Goal: Task Accomplishment & Management: Manage account settings

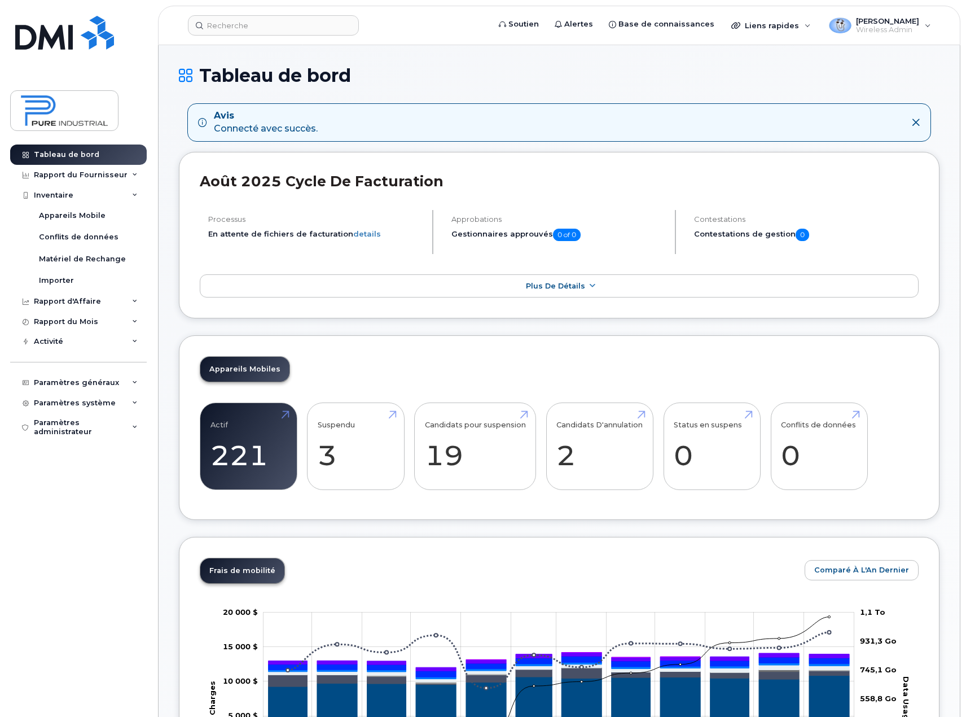
scroll to position [113, 0]
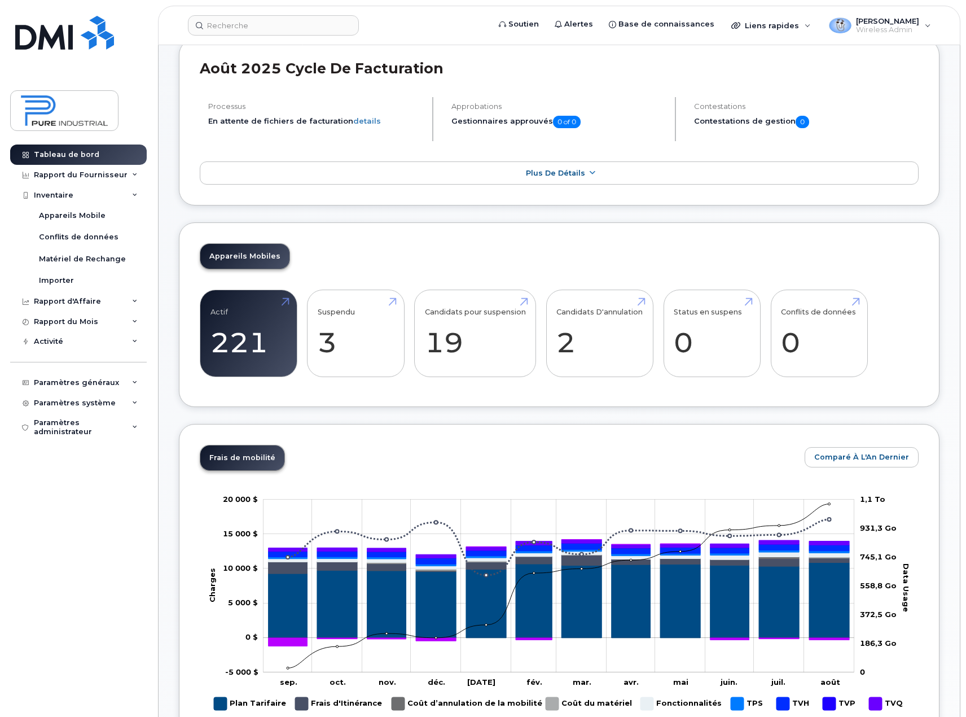
click at [78, 219] on div "Appareils Mobile" at bounding box center [72, 215] width 67 height 10
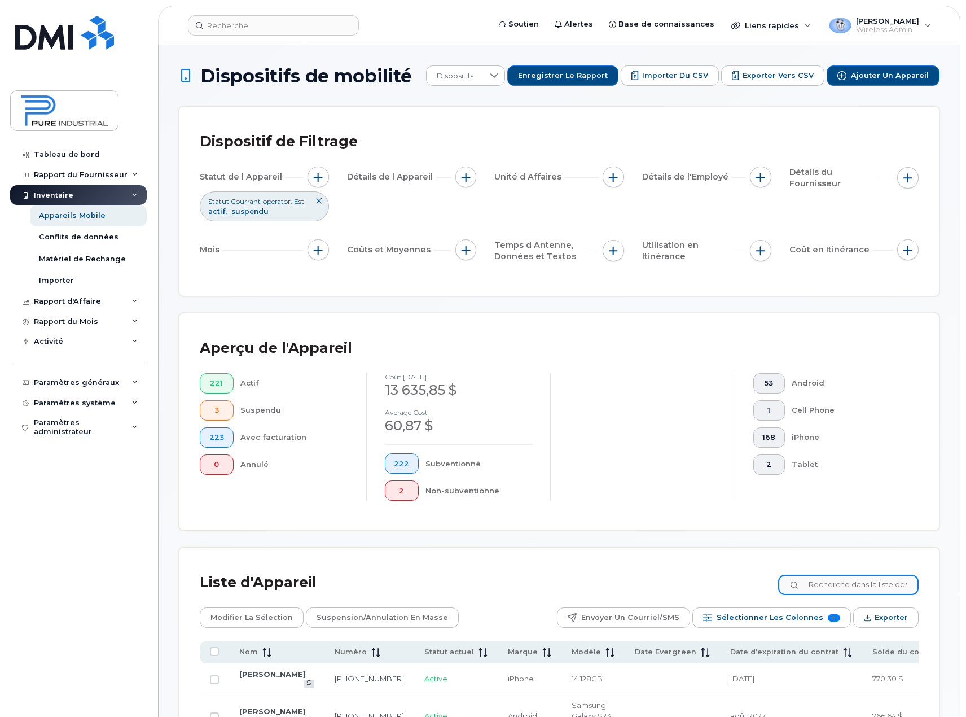
click at [861, 580] on input at bounding box center [848, 584] width 140 height 20
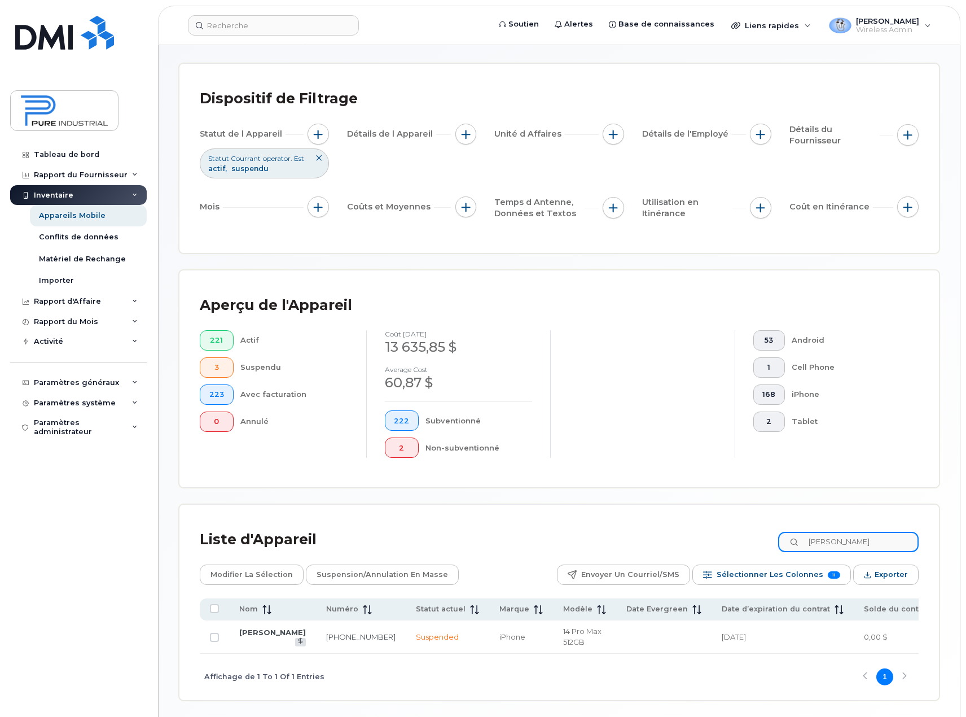
scroll to position [95, 0]
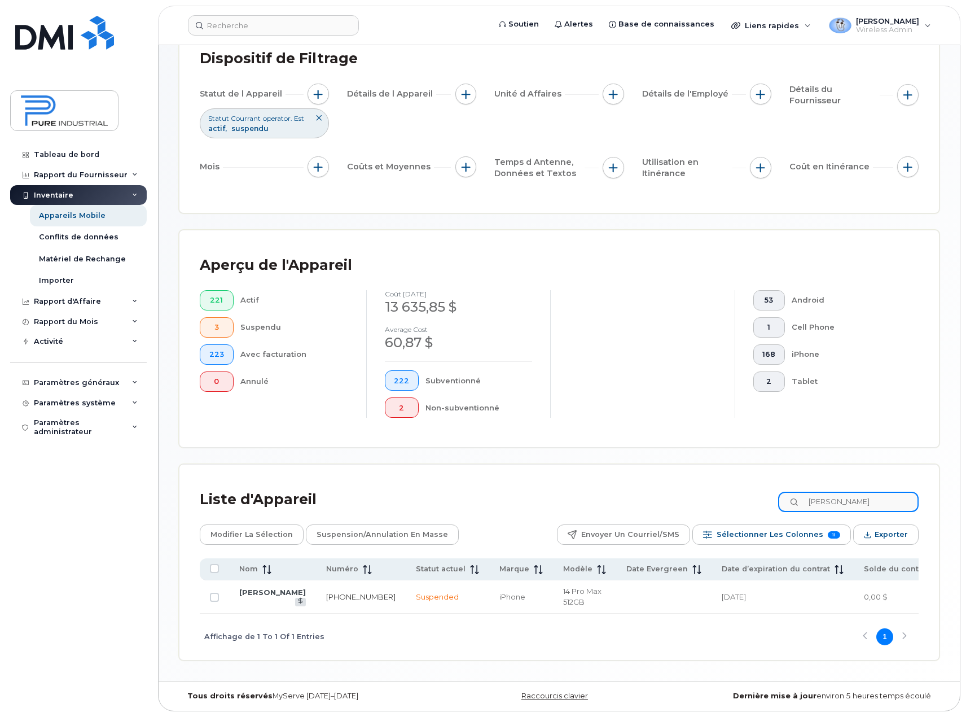
type input "miller"
click at [326, 592] on link "[PHONE_NUMBER]" at bounding box center [360, 596] width 69 height 9
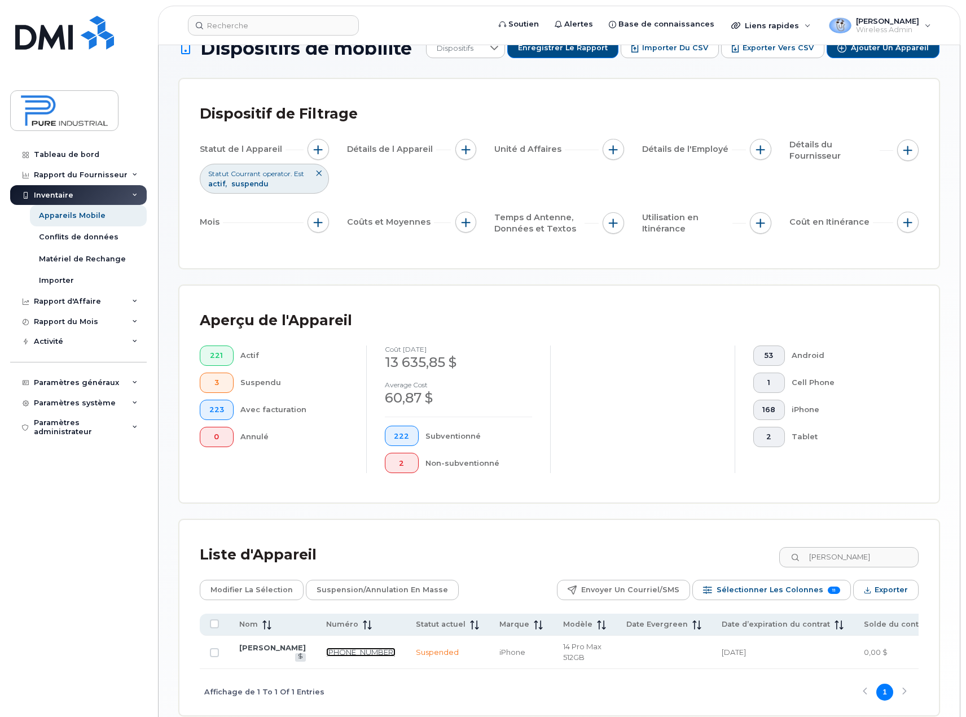
scroll to position [0, 0]
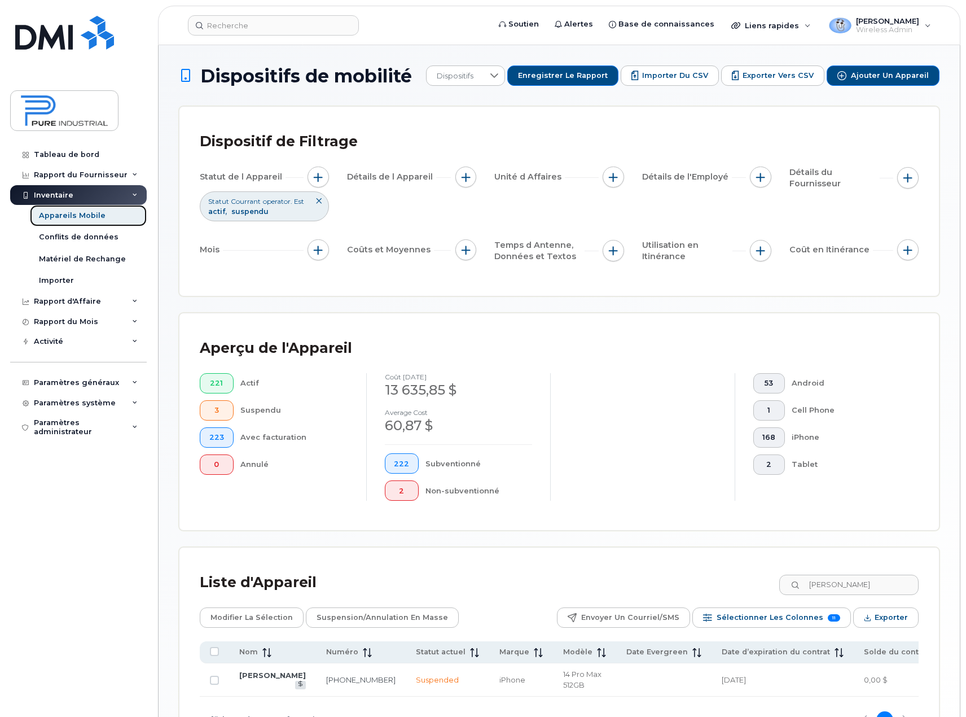
click at [73, 214] on div "Appareils Mobile" at bounding box center [72, 215] width 67 height 10
click at [242, 679] on link "Miller Townes" at bounding box center [272, 674] width 67 height 9
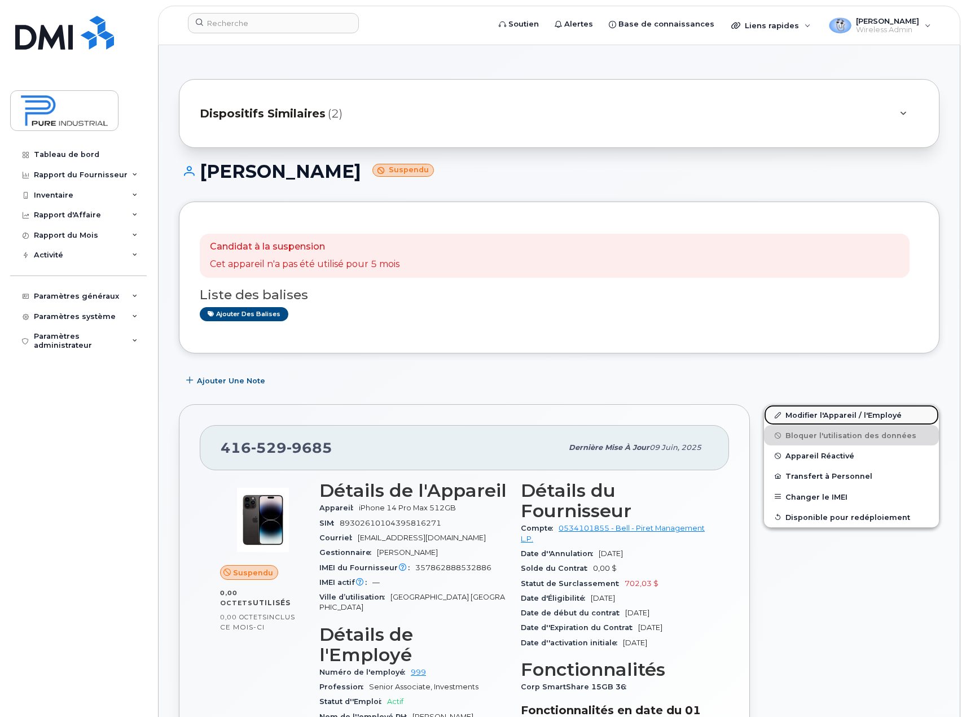
click at [854, 414] on link "Modifier l'Appareil / l'Employé" at bounding box center [851, 415] width 175 height 20
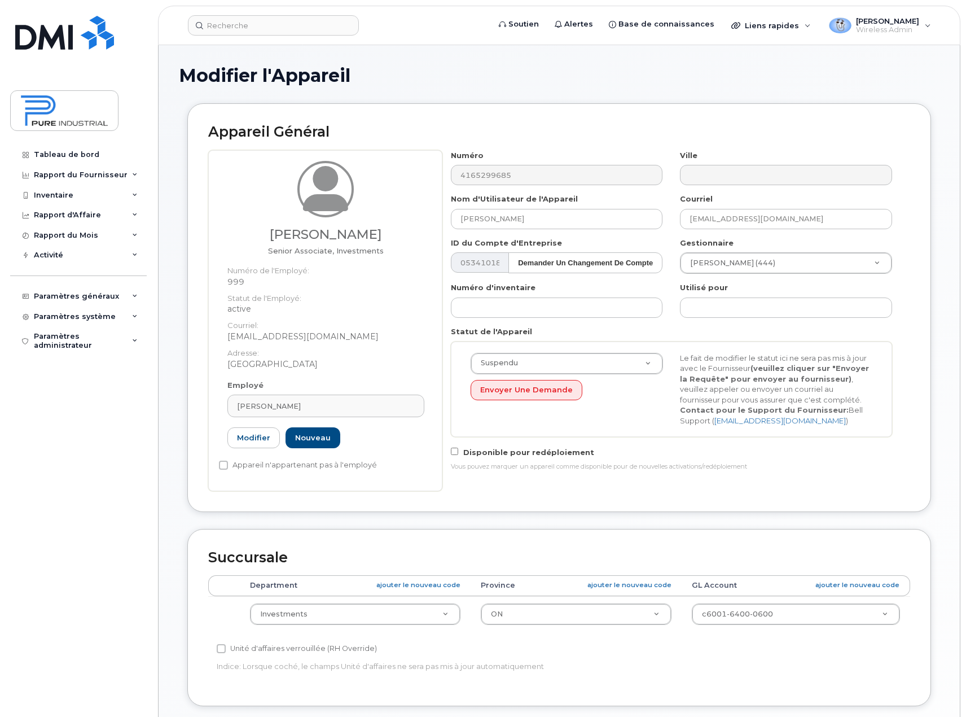
select select "5773517"
select select "5773507"
type input "[EMAIL_ADDRESS][DOMAIN_NAME]"
click at [251, 437] on link "Modifier" at bounding box center [253, 437] width 52 height 21
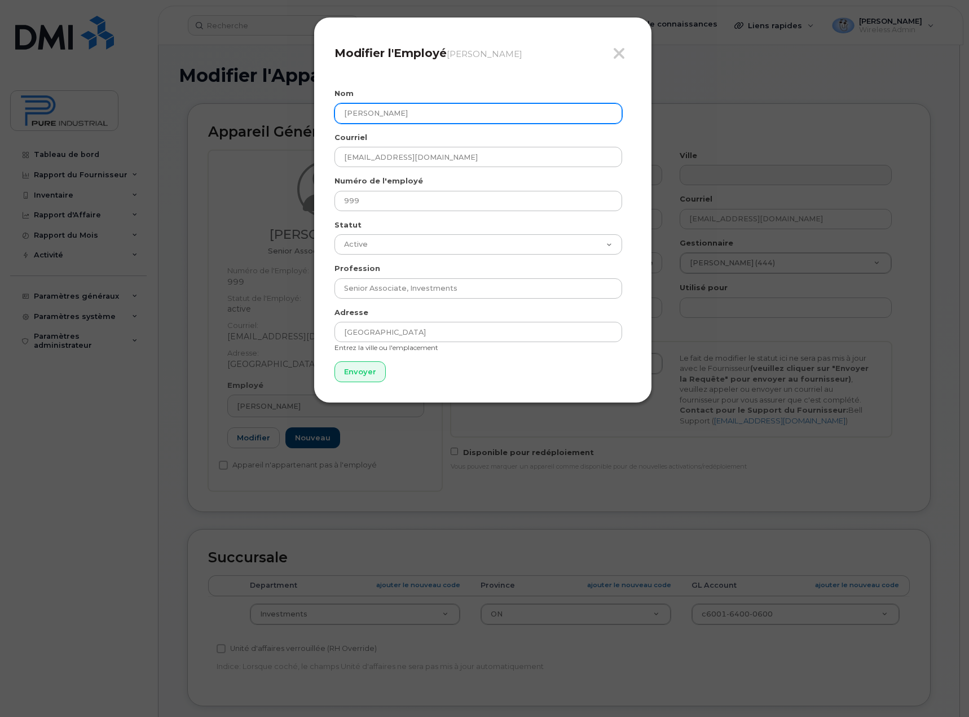
click at [430, 116] on input "Miller Townes" at bounding box center [479, 113] width 288 height 20
type input "EX Miller Townes + SIM"
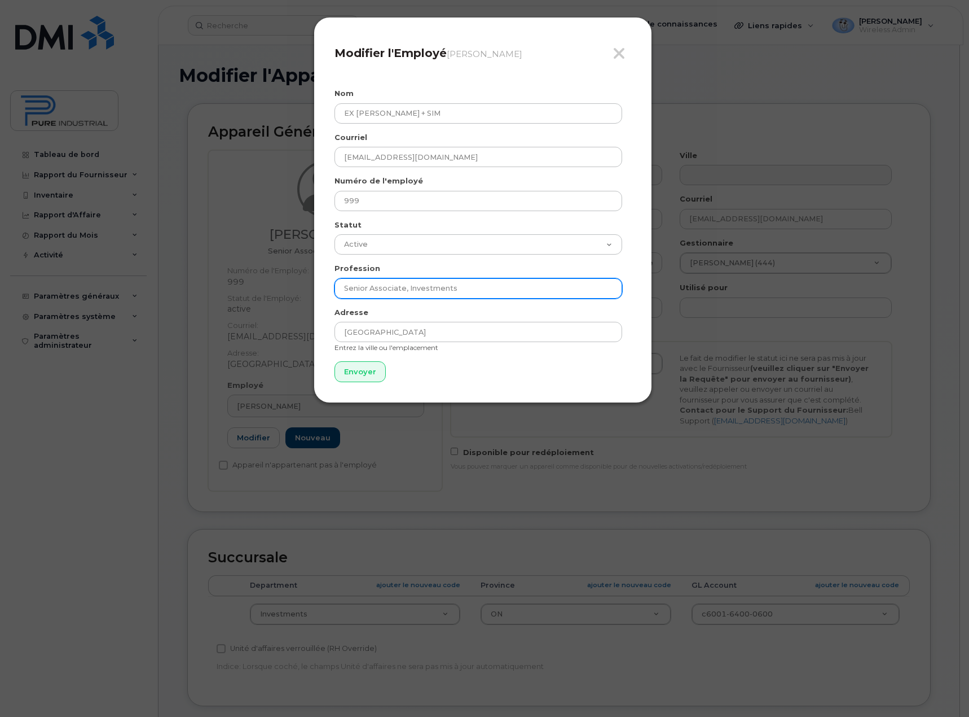
click at [464, 287] on input "Senior Associate, Investments" at bounding box center [479, 288] width 288 height 20
drag, startPoint x: 475, startPoint y: 286, endPoint x: 305, endPoint y: 306, distance: 171.0
click at [305, 306] on div "Fermer Modifier l'Employé Miller Townes Nom EX Miller Townes + SIM Courriel mto…" at bounding box center [484, 358] width 969 height 717
type input "PHONE CURRENTLY IN [GEOGRAPHIC_DATA]"
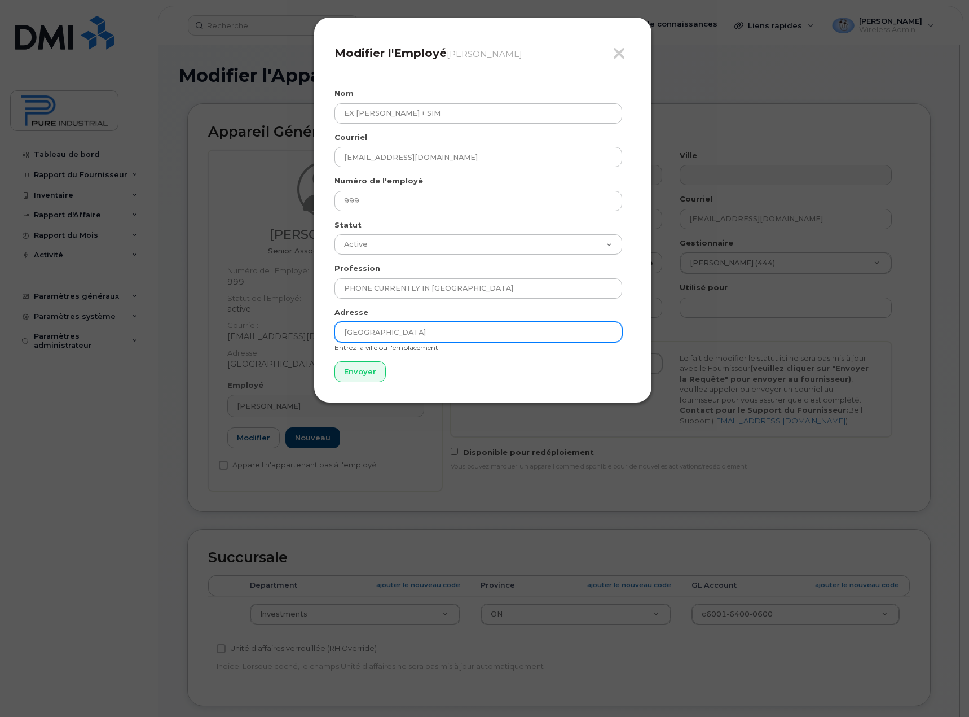
drag, startPoint x: 414, startPoint y: 337, endPoint x: 339, endPoint y: 338, distance: 75.6
click at [339, 338] on input "[GEOGRAPHIC_DATA]" at bounding box center [479, 332] width 288 height 20
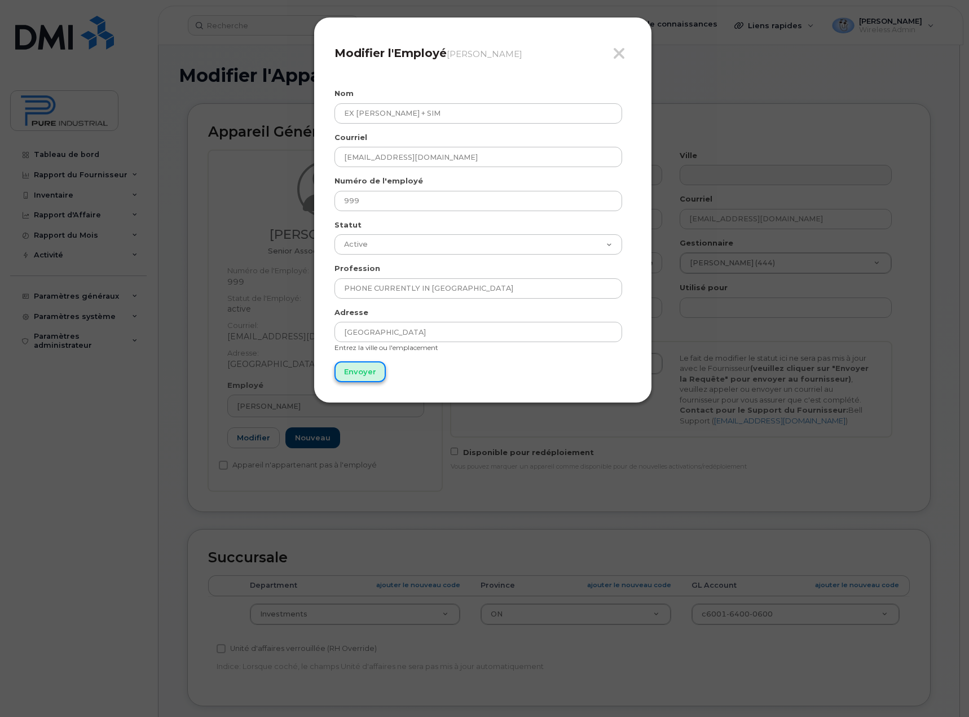
click at [354, 370] on input "Envoyer" at bounding box center [360, 371] width 51 height 21
type input "Envoyer"
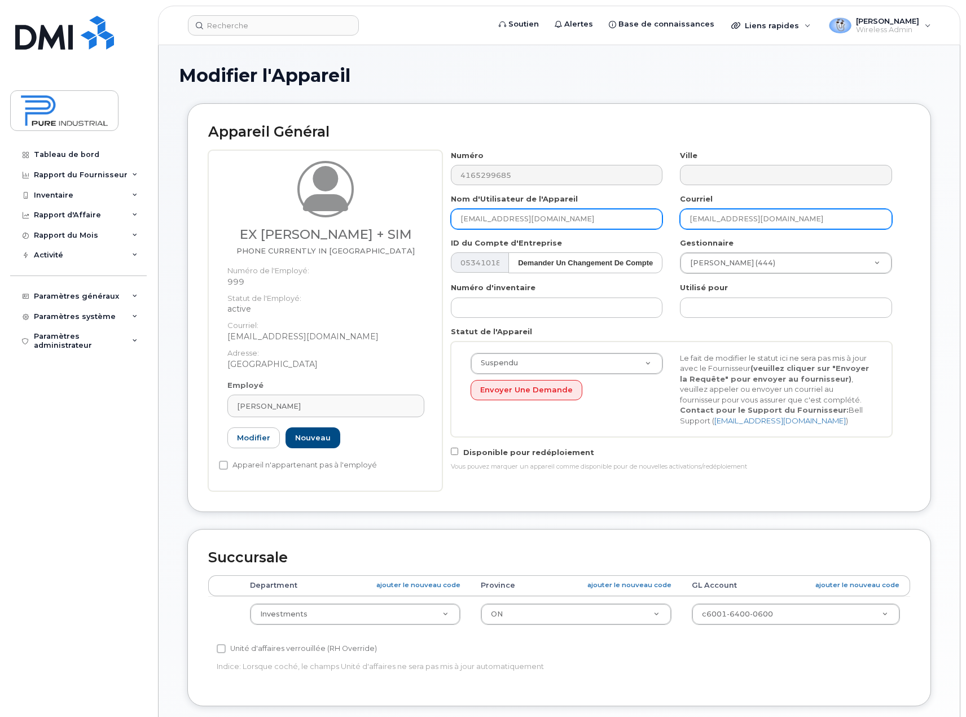
drag, startPoint x: 804, startPoint y: 214, endPoint x: 633, endPoint y: 226, distance: 171.4
click at [633, 226] on div "Numéro 4165299685 Ville Nom d'Utilisateur de l'Appareil dhogan@pureindustrial.c…" at bounding box center [671, 314] width 459 height 329
drag, startPoint x: 515, startPoint y: 217, endPoint x: 374, endPoint y: 217, distance: 141.6
click at [374, 217] on div "EX Miller Townes + SIM PHONE CURRENTLY IN MONTREAL Numéro de l'Employé: 999 Sta…" at bounding box center [559, 320] width 702 height 341
type input "G"
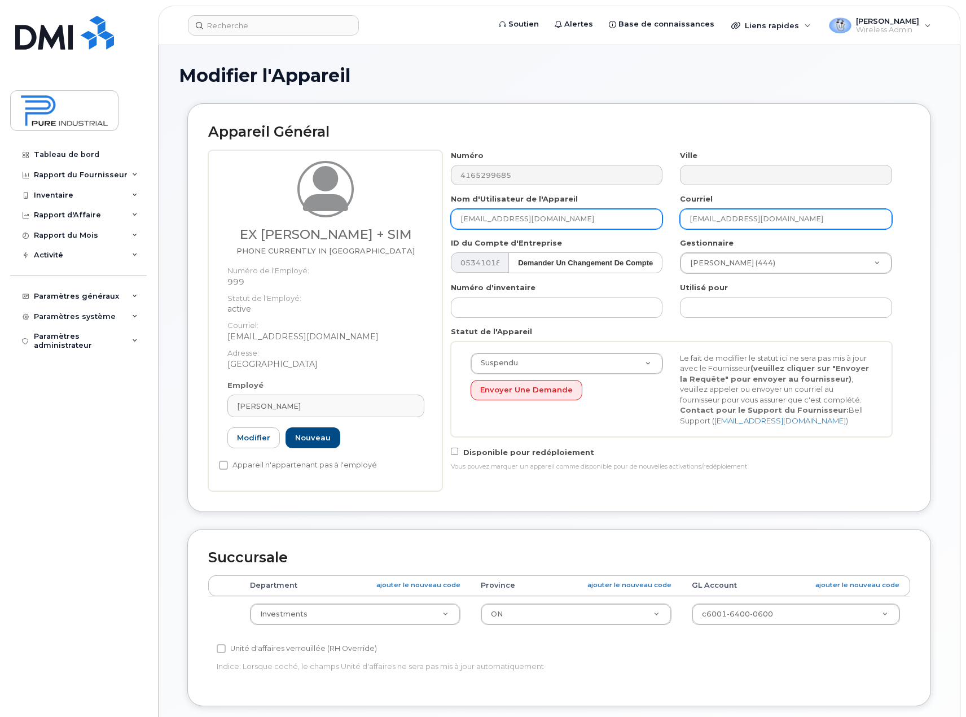
type input "[EMAIL_ADDRESS][DOMAIN_NAME]"
drag, startPoint x: 819, startPoint y: 215, endPoint x: 588, endPoint y: 231, distance: 231.3
click at [588, 231] on div "Numéro 4165299685 Ville Nom d'Utilisateur de l'Appareil guest@unknown.com Courr…" at bounding box center [671, 314] width 459 height 329
type input "[EMAIL_ADDRESS][DOMAIN_NAME]"
click at [876, 471] on div "Vous pouvez marquer un appareil comme disponible pour de nouvelles activations/…" at bounding box center [671, 466] width 441 height 9
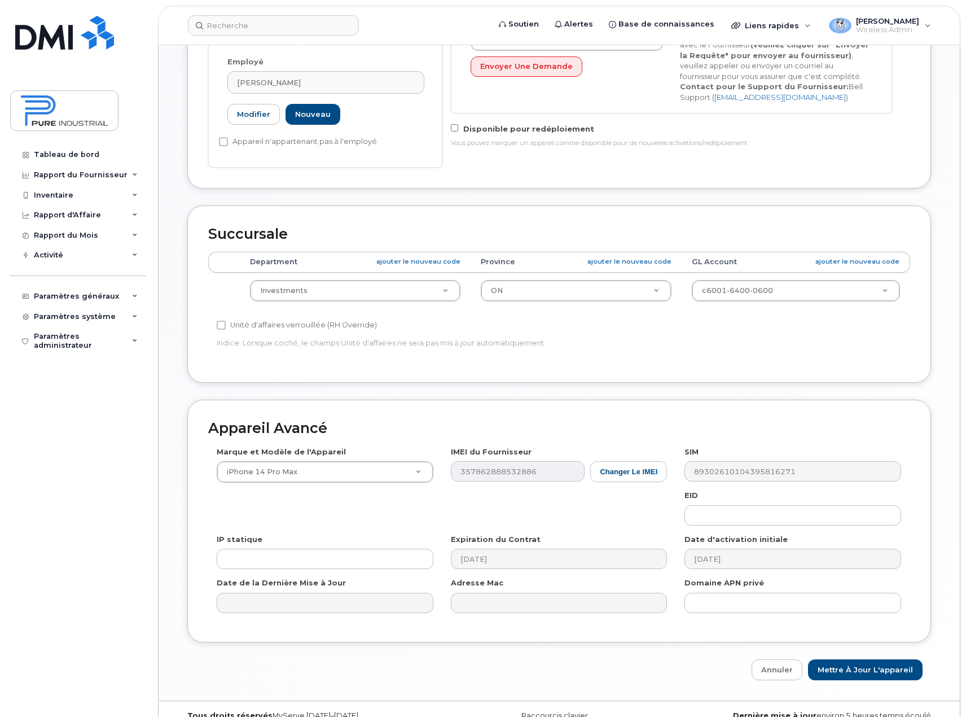
scroll to position [343, 0]
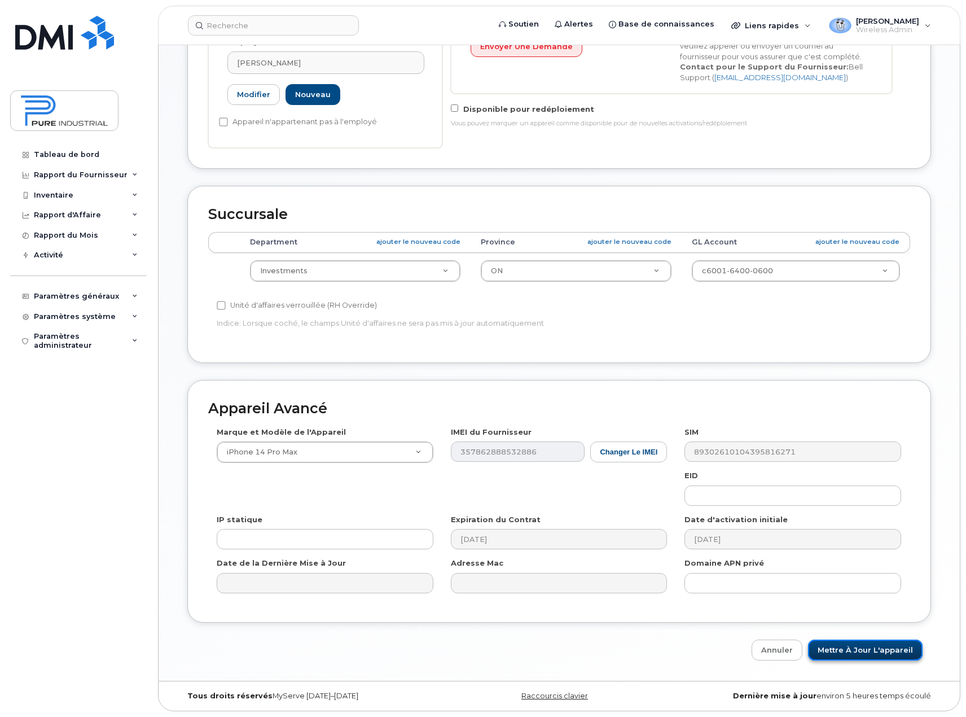
click at [854, 648] on input "Mettre à jour l'appareil" at bounding box center [865, 649] width 115 height 21
type input "Sauvegarde..."
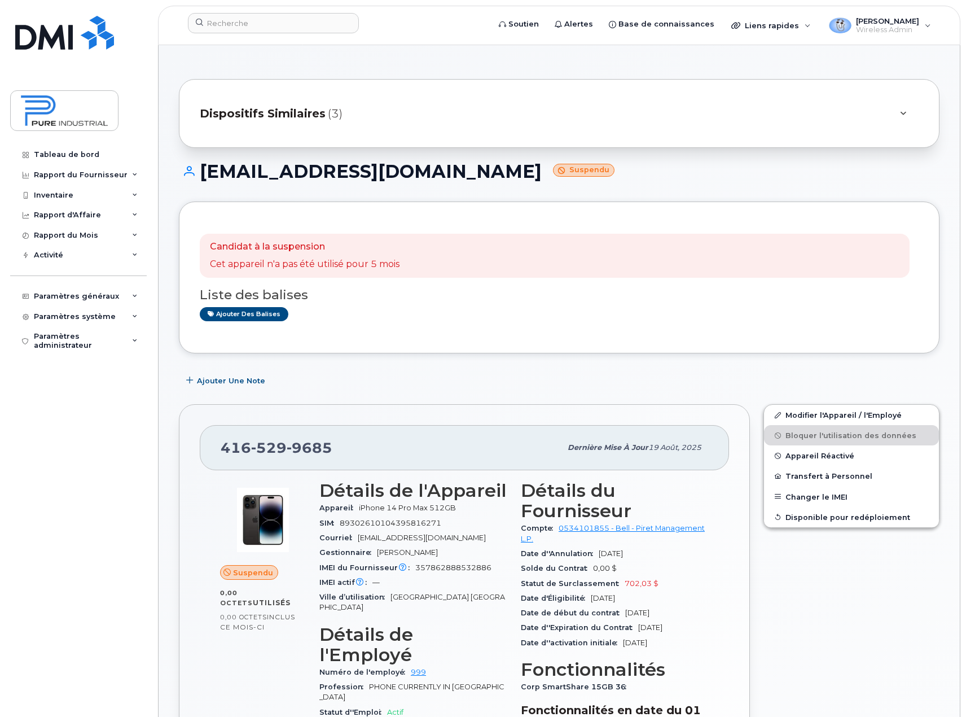
click at [308, 110] on span "Dispositifs Similaires" at bounding box center [263, 114] width 126 height 16
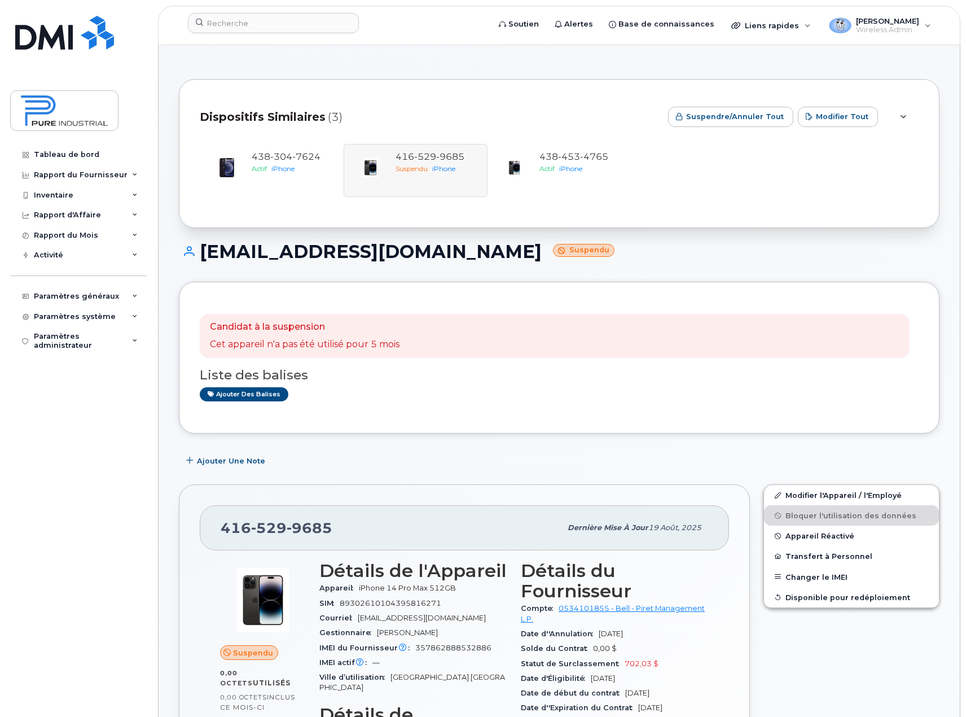
click at [859, 104] on div "Suspendre/Annuler tout Modifier tout" at bounding box center [773, 117] width 228 height 34
click at [849, 115] on span "Modifier tout" at bounding box center [842, 116] width 52 height 11
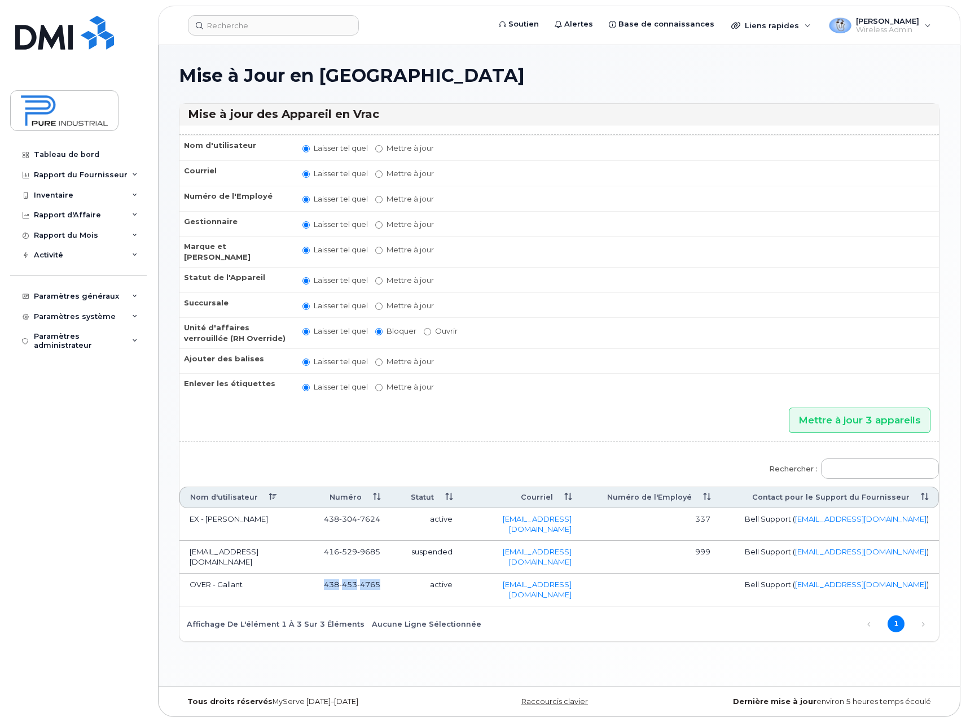
drag, startPoint x: 385, startPoint y: 557, endPoint x: 318, endPoint y: 563, distance: 67.9
click at [318, 573] on td "438 453 4765" at bounding box center [346, 589] width 90 height 33
copy span "438 453 4765"
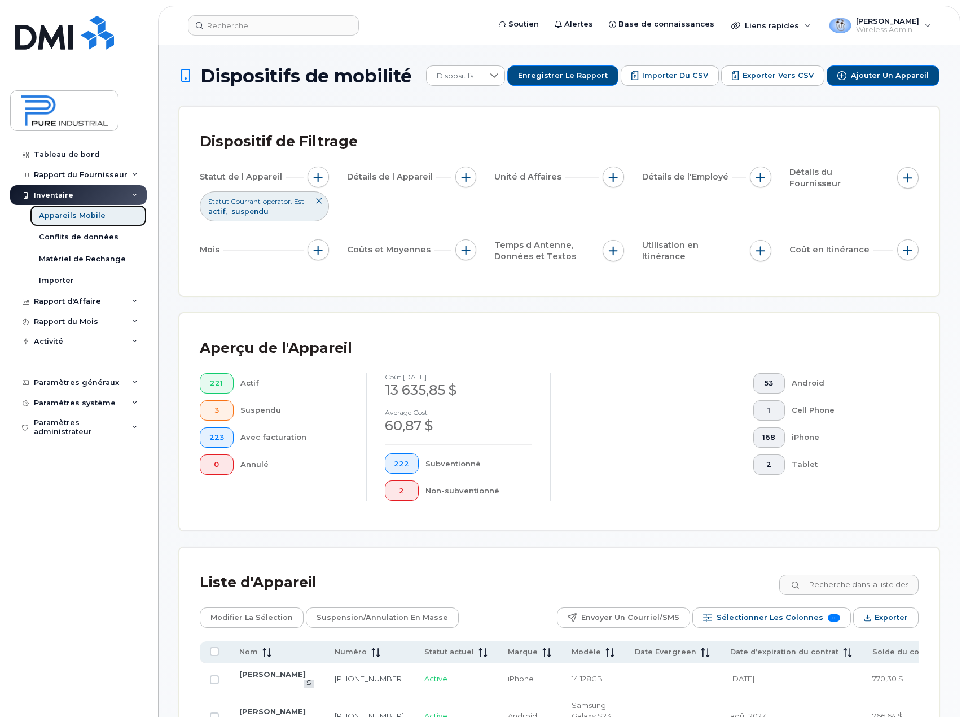
click at [61, 221] on div "Appareils Mobile" at bounding box center [72, 215] width 67 height 10
click at [825, 583] on input at bounding box center [848, 584] width 140 height 20
paste input "4384534765"
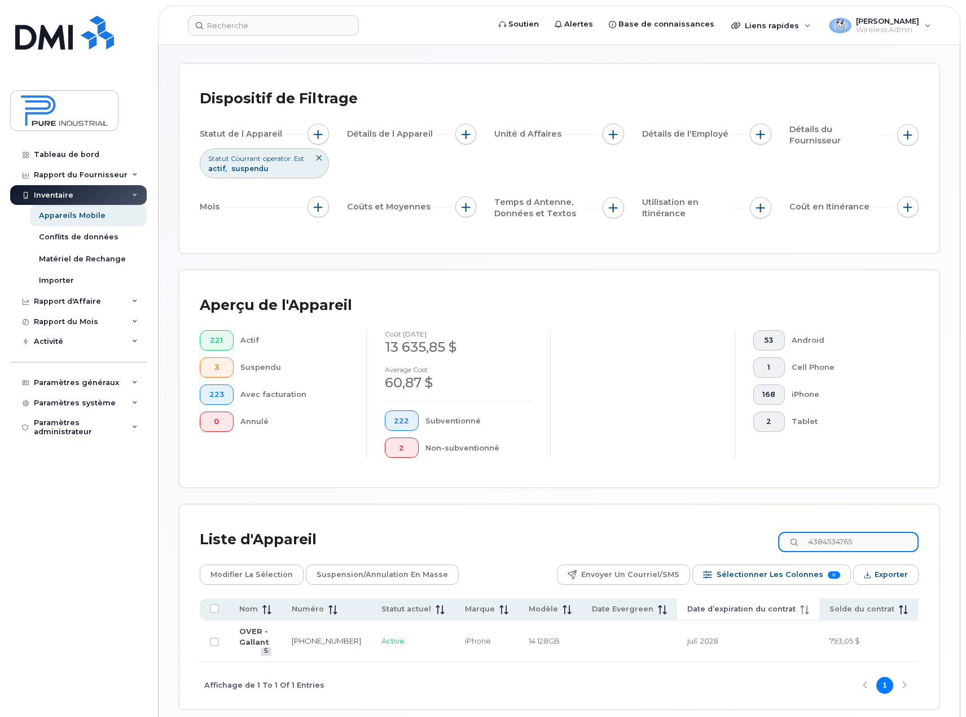
scroll to position [95, 0]
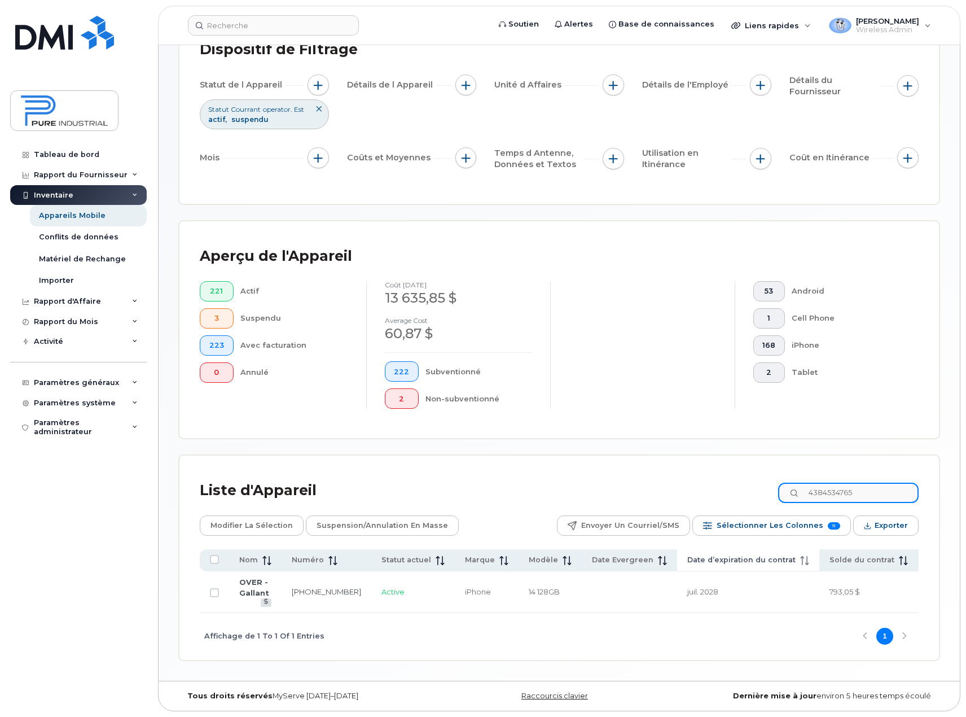
type input "4384534765"
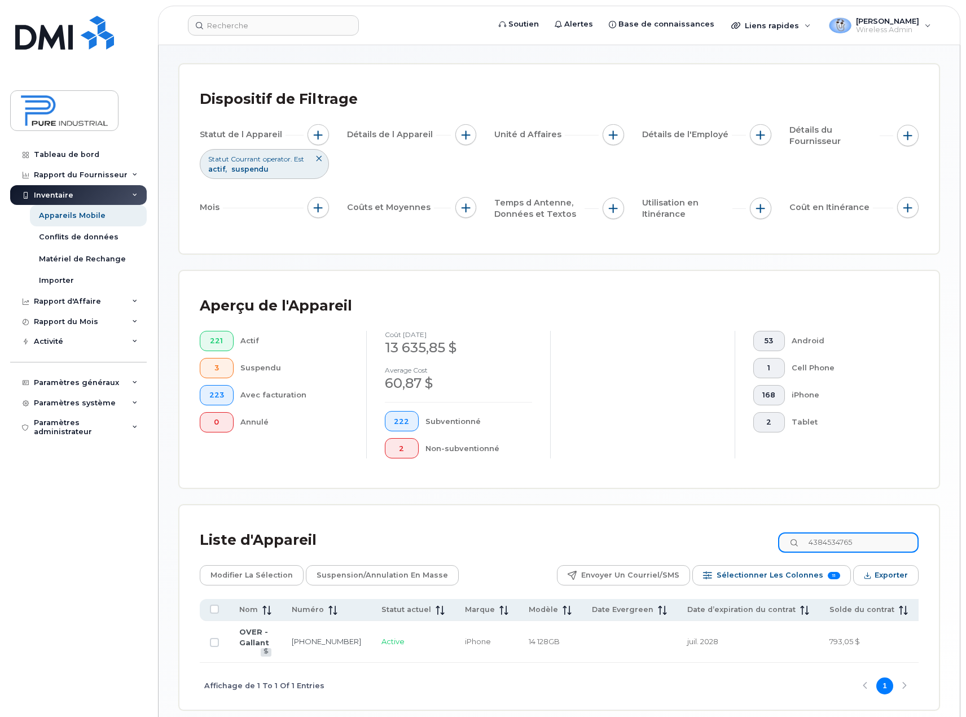
scroll to position [0, 0]
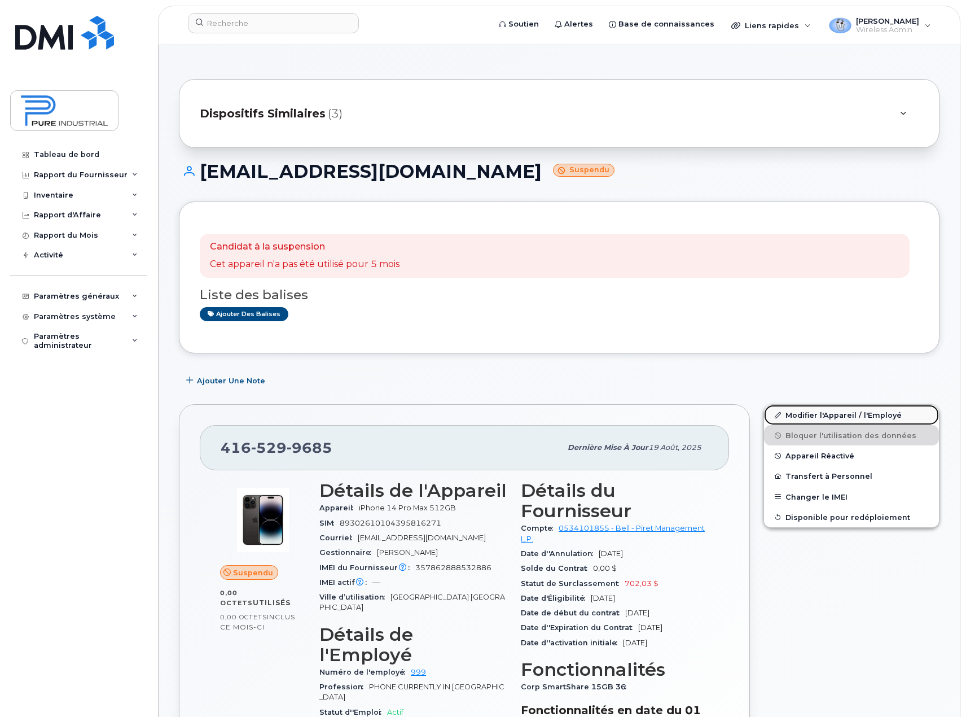
click at [796, 415] on link "Modifier l'Appareil / l'Employé" at bounding box center [851, 415] width 175 height 20
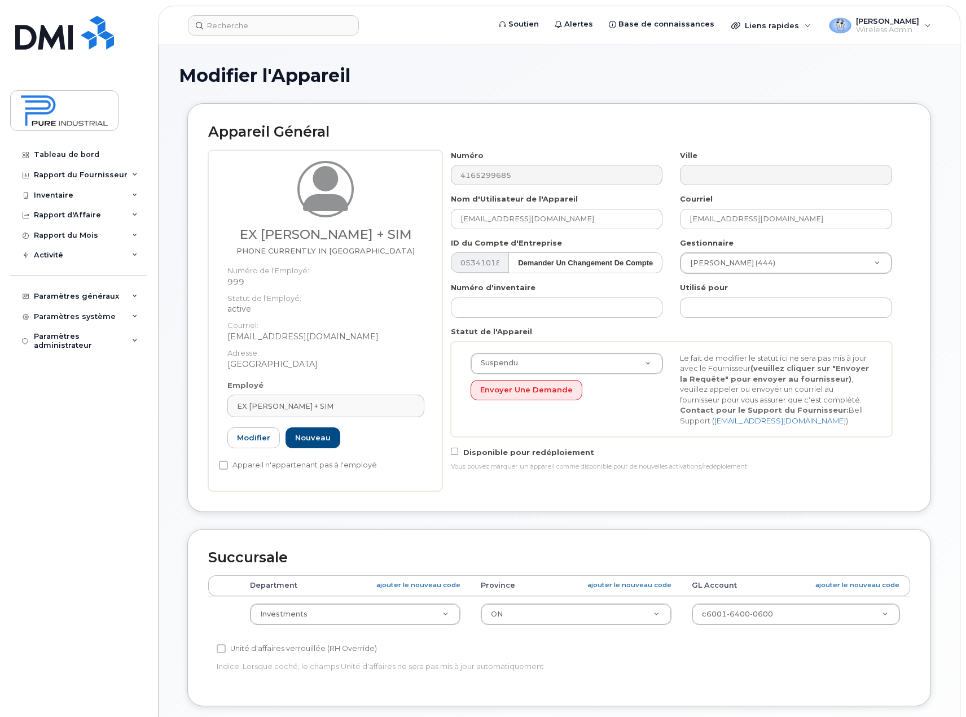
select select "5773517"
select select "5773507"
drag, startPoint x: 405, startPoint y: 229, endPoint x: 217, endPoint y: 235, distance: 188.0
click at [217, 235] on div "EX Miller Townes + SIM PHONE CURRENTLY IN MONTREAL Numéro de l'Employé: 999 Sta…" at bounding box center [325, 320] width 234 height 341
copy div "EX [PERSON_NAME] + SIM"
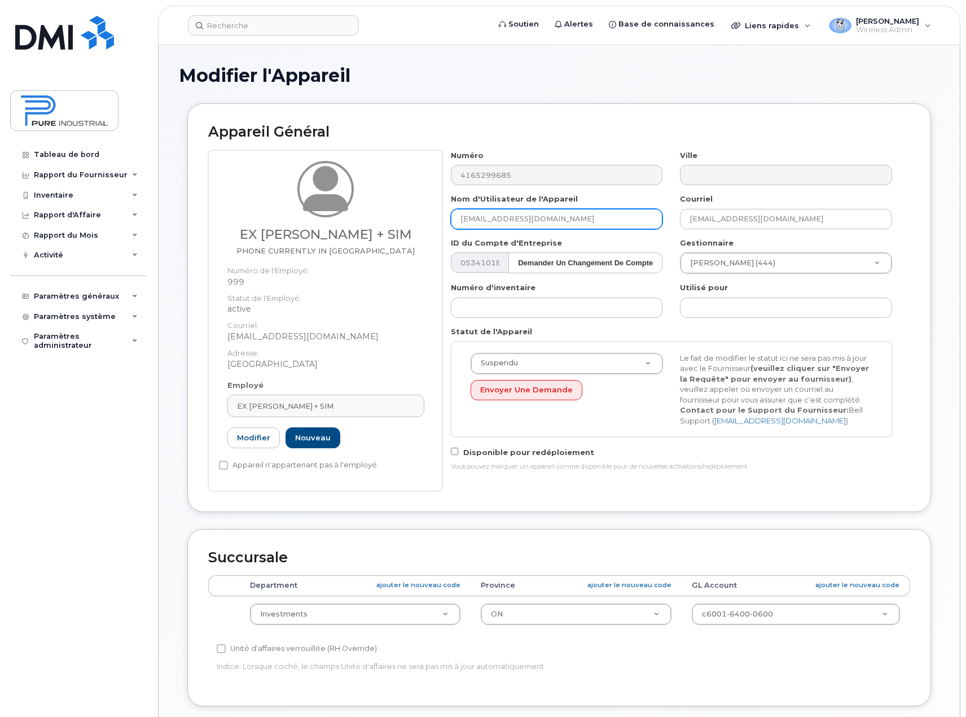
drag, startPoint x: 567, startPoint y: 216, endPoint x: 353, endPoint y: 231, distance: 214.4
click at [353, 231] on div "EX Miller Townes + SIM PHONE CURRENTLY IN MONTREAL Numéro de l'Employé: 999 Sta…" at bounding box center [559, 320] width 702 height 341
paste input "EX [PERSON_NAME] + SIM"
type input "EX [PERSON_NAME] + SIM"
click at [585, 130] on h2 "Appareil Général" at bounding box center [559, 132] width 702 height 16
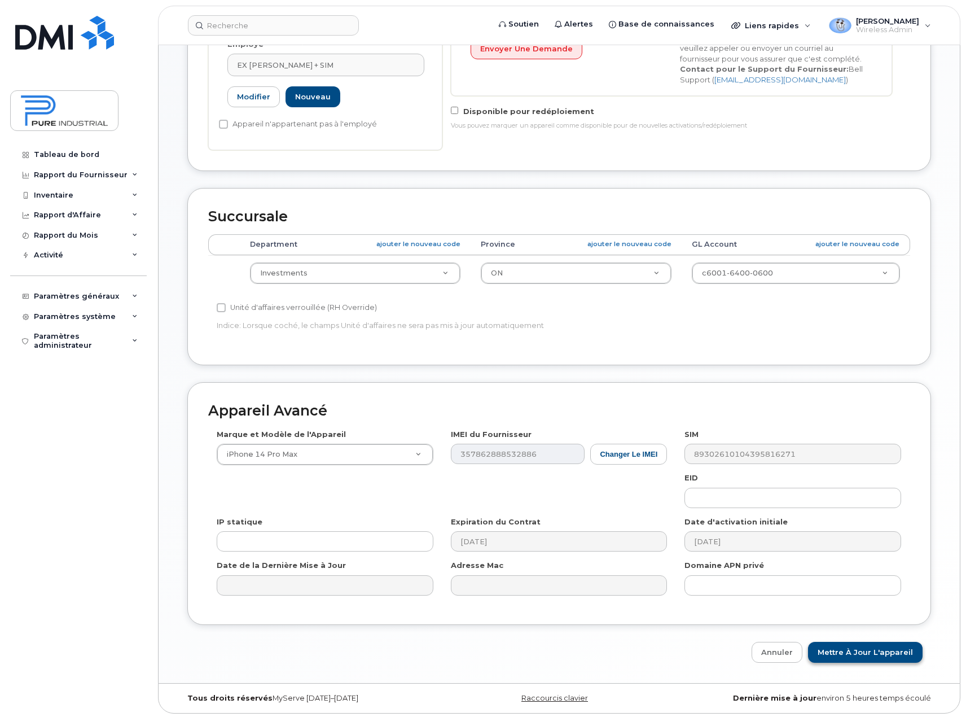
scroll to position [343, 0]
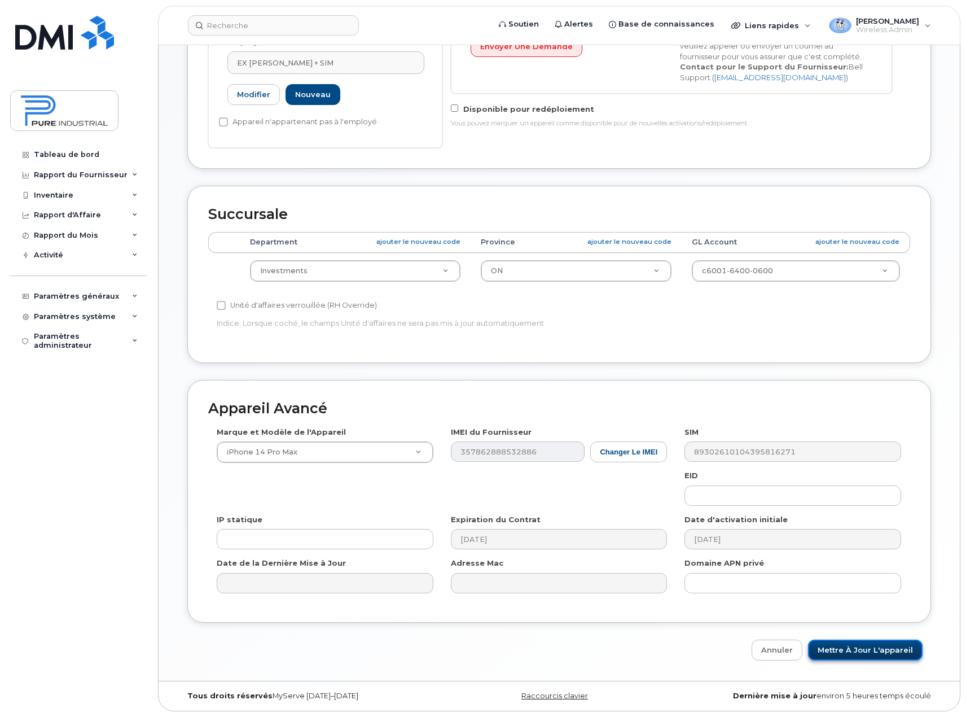
click at [873, 649] on input "Mettre à jour l'appareil" at bounding box center [865, 649] width 115 height 21
type input "Sauvegarde..."
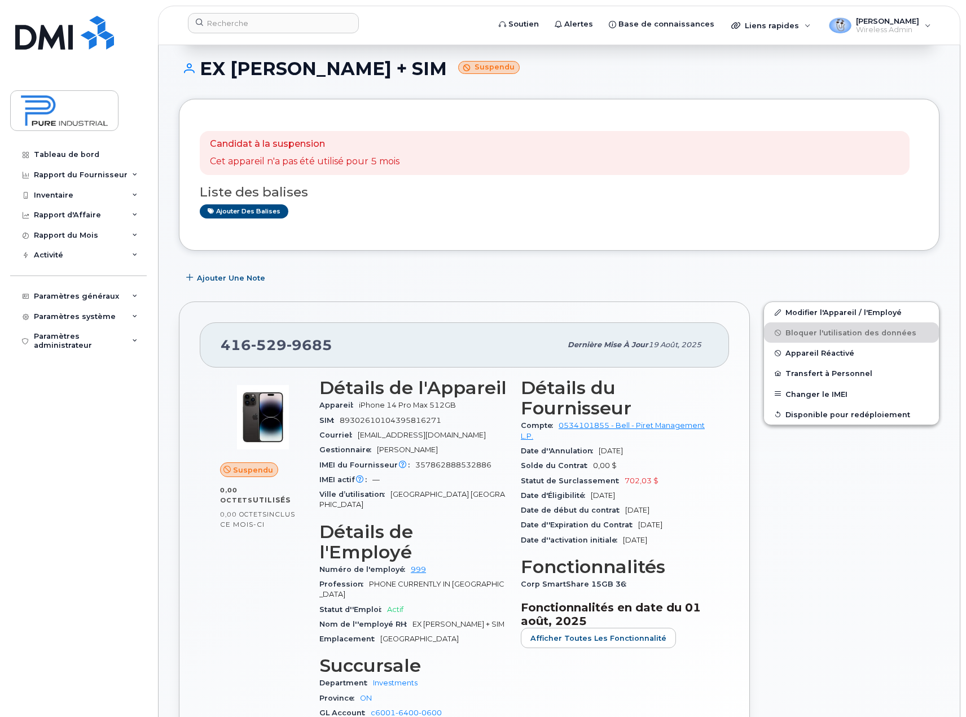
scroll to position [113, 0]
